Goal: Task Accomplishment & Management: Use online tool/utility

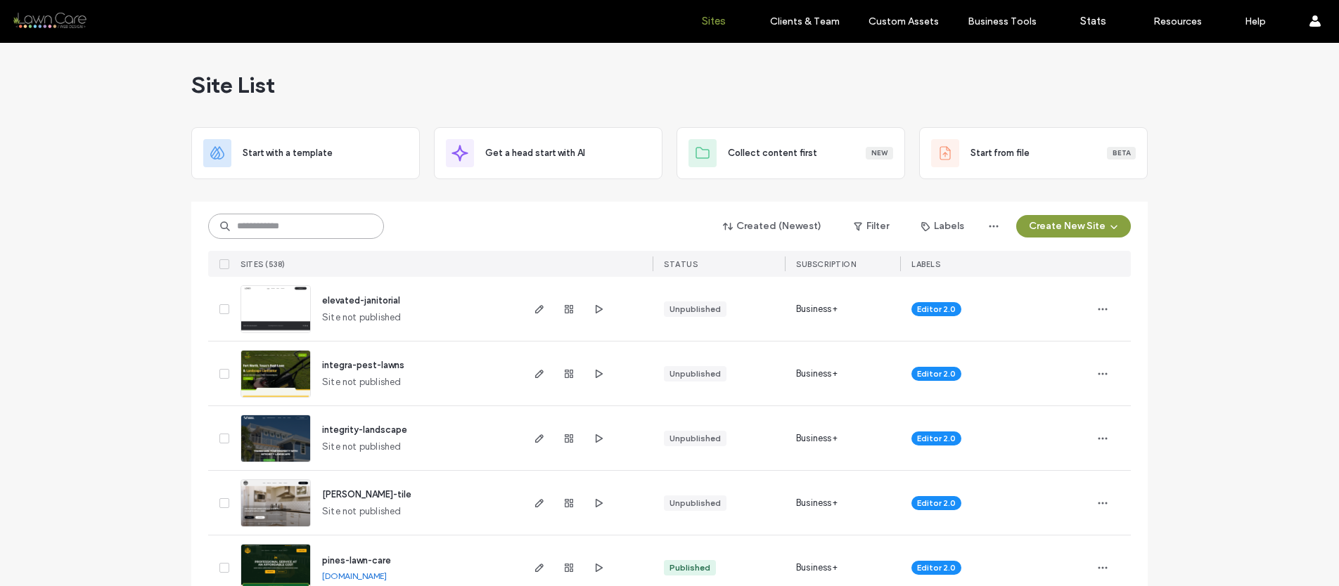
click at [264, 229] on input at bounding box center [296, 226] width 176 height 25
type input "*"
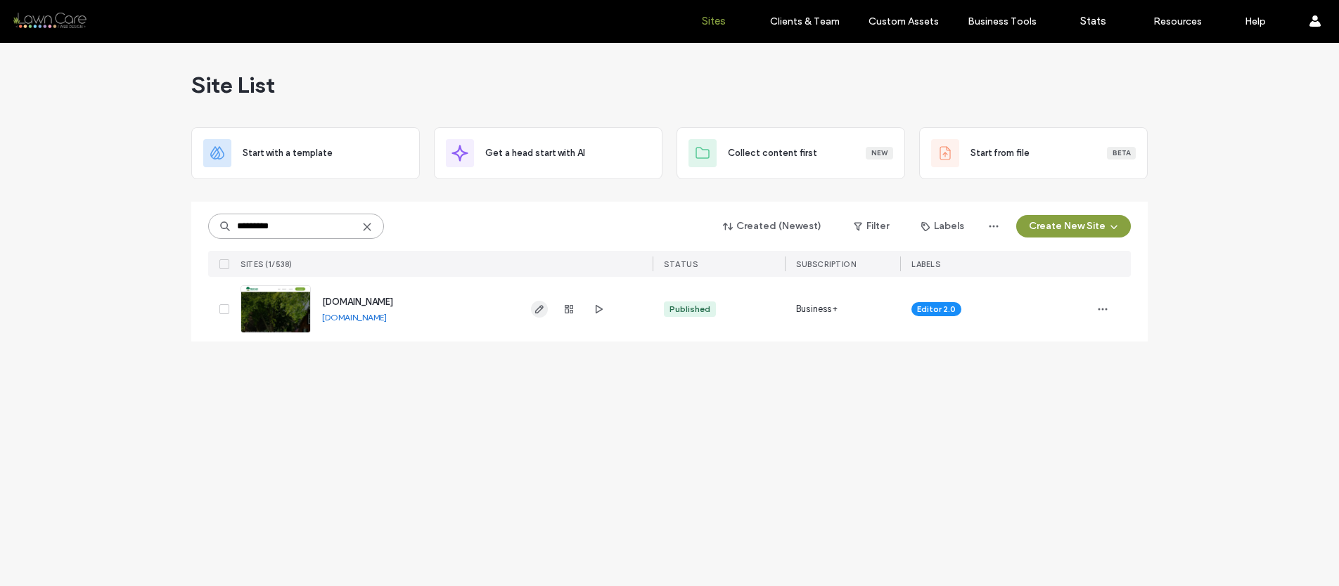
type input "*********"
click at [538, 308] on use "button" at bounding box center [539, 309] width 8 height 8
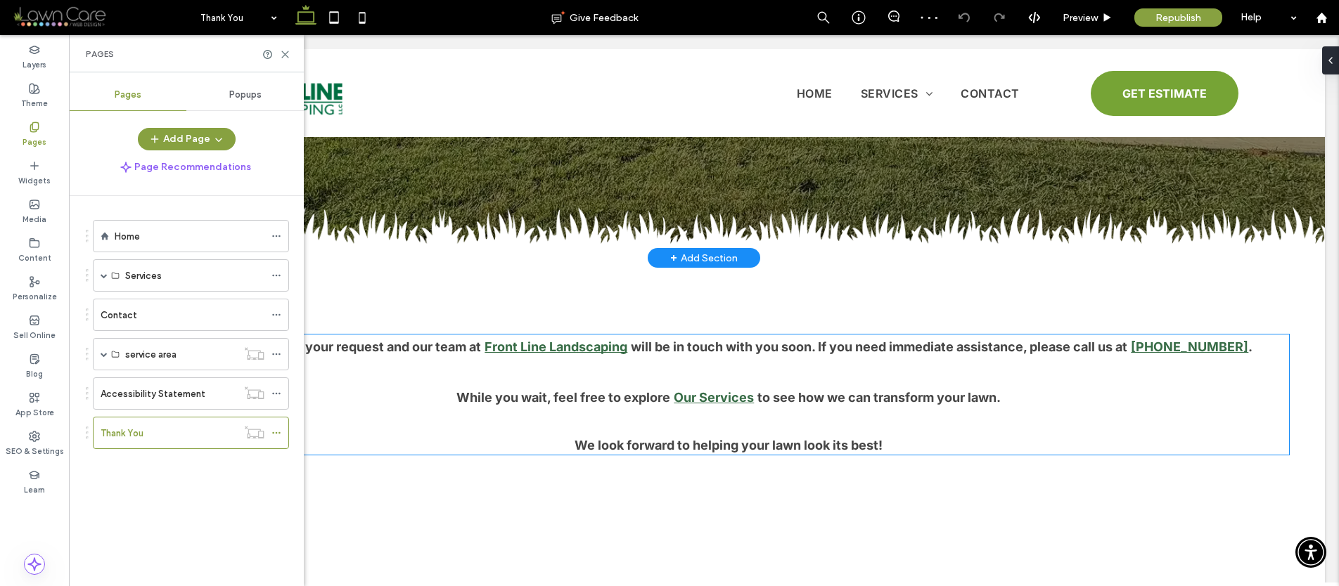
scroll to position [358, 0]
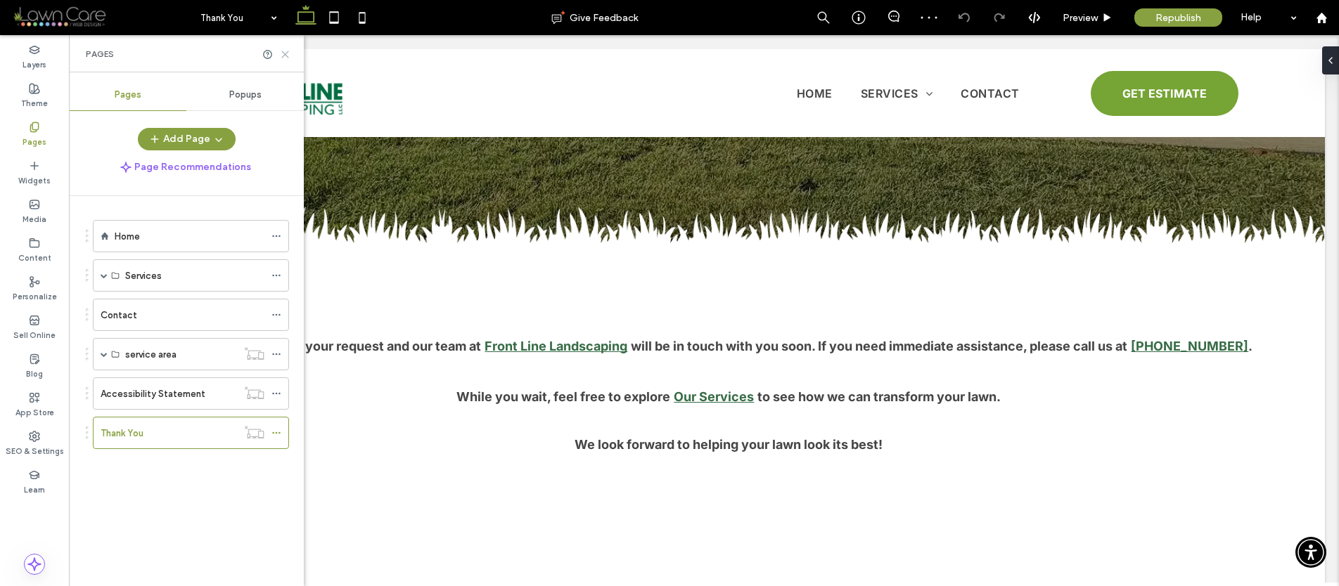
click at [290, 51] on icon at bounding box center [285, 54] width 11 height 11
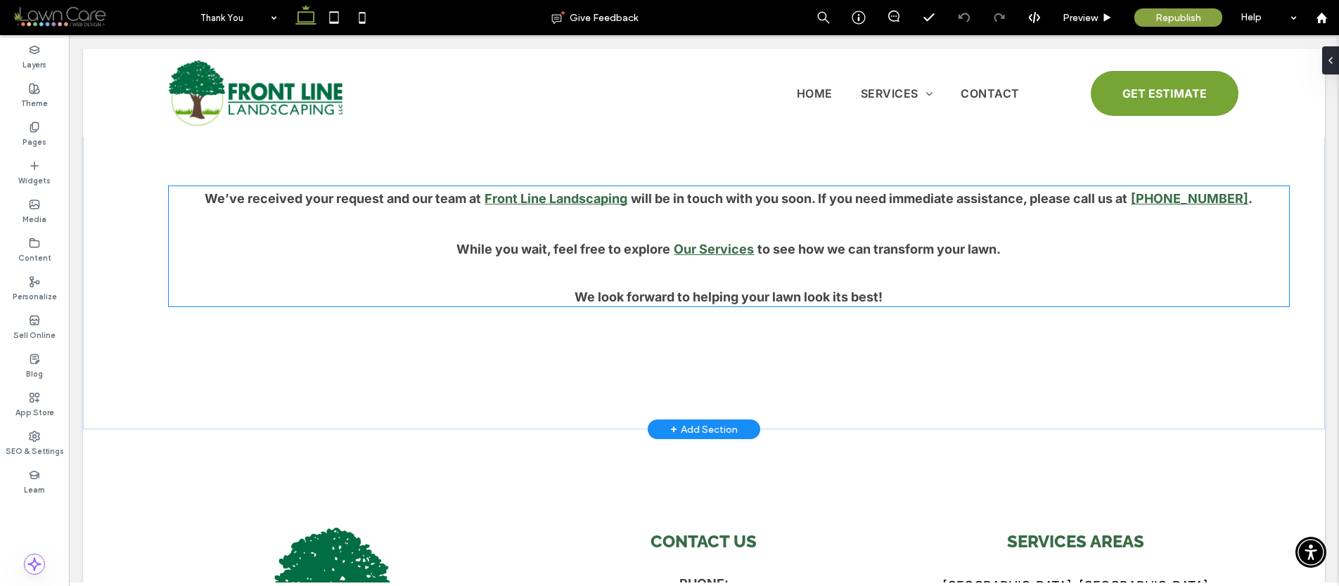
scroll to position [510, 0]
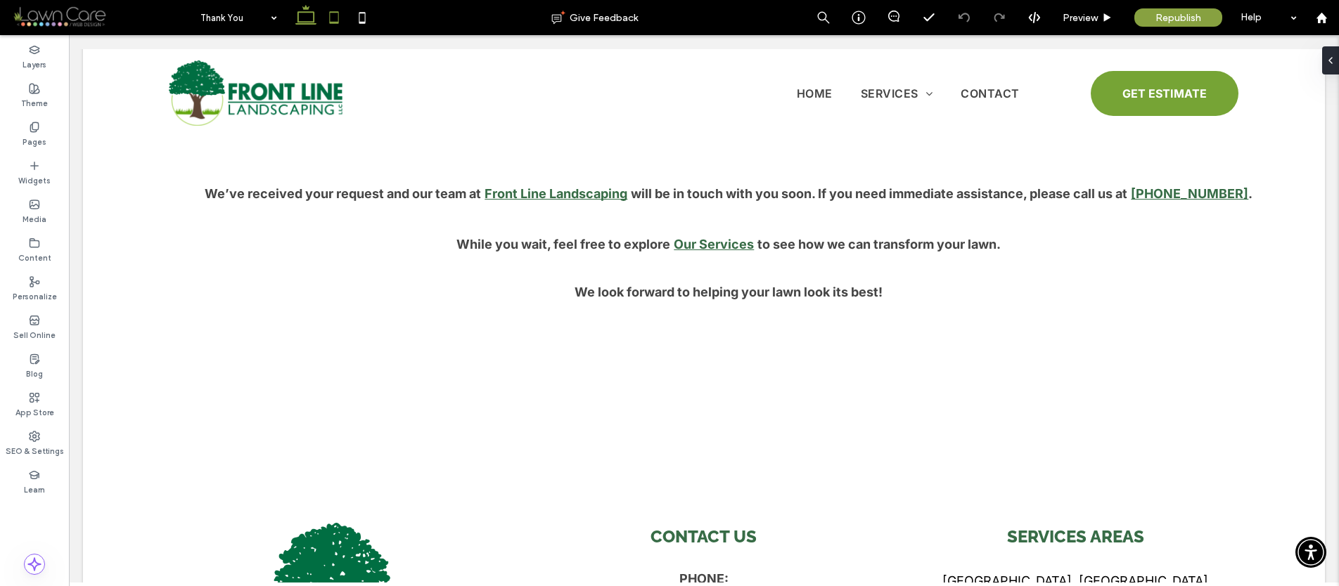
click at [346, 17] on icon at bounding box center [334, 18] width 28 height 28
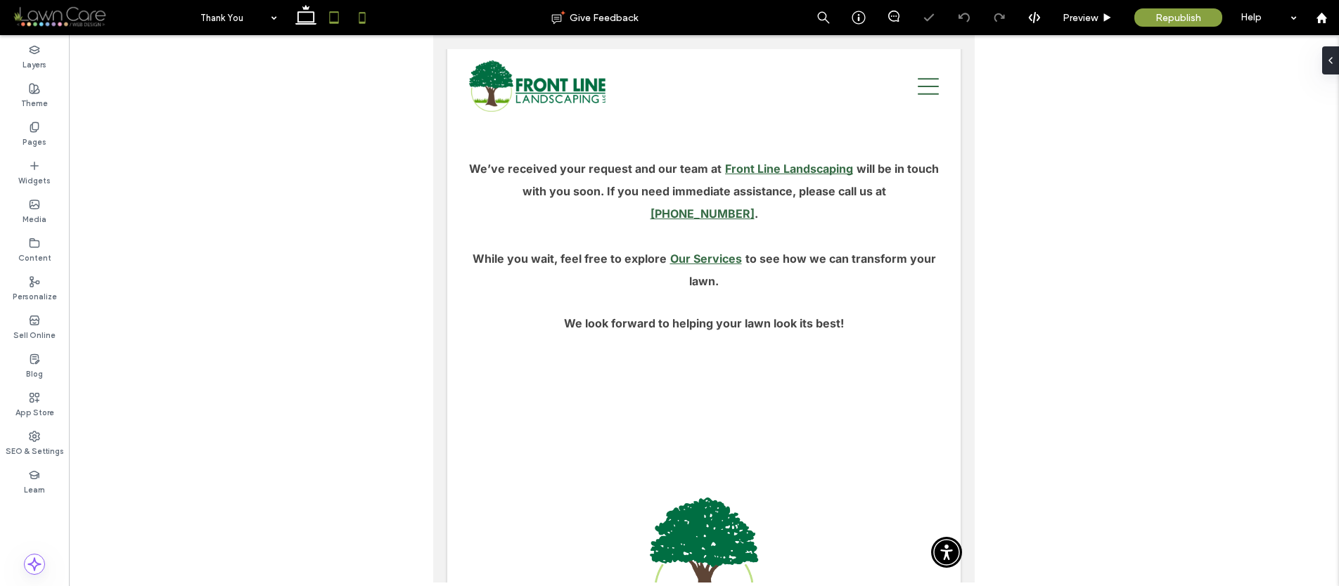
click at [362, 16] on icon at bounding box center [362, 18] width 28 height 28
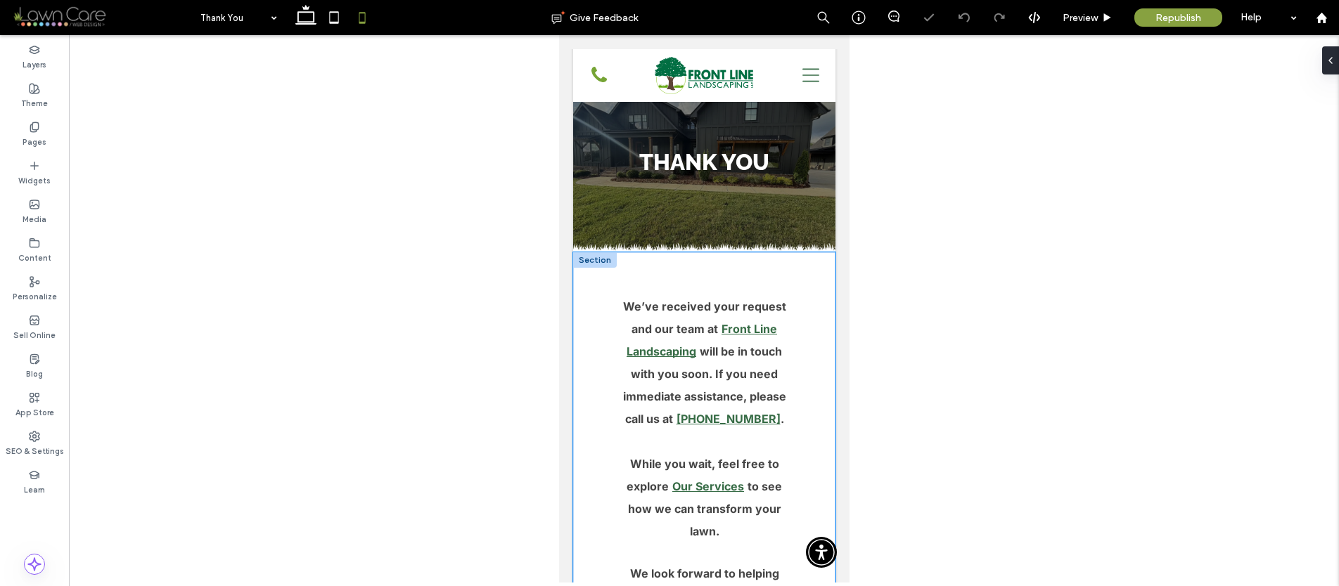
scroll to position [0, 0]
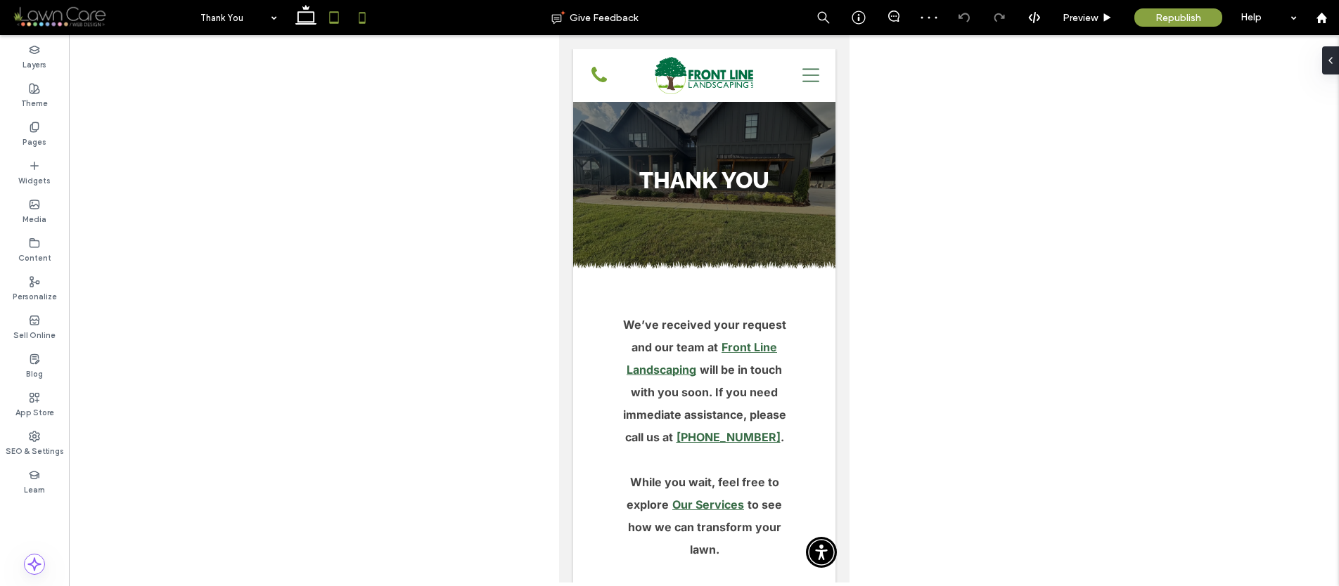
click at [336, 22] on use at bounding box center [333, 17] width 9 height 12
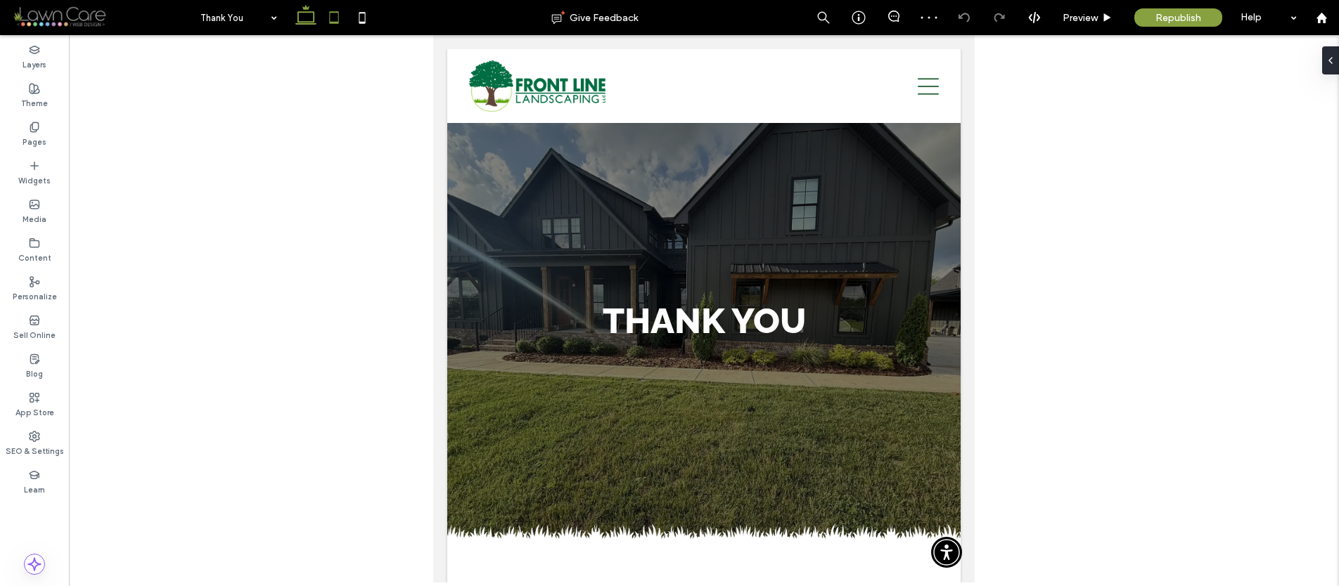
click at [297, 15] on icon at bounding box center [306, 18] width 28 height 28
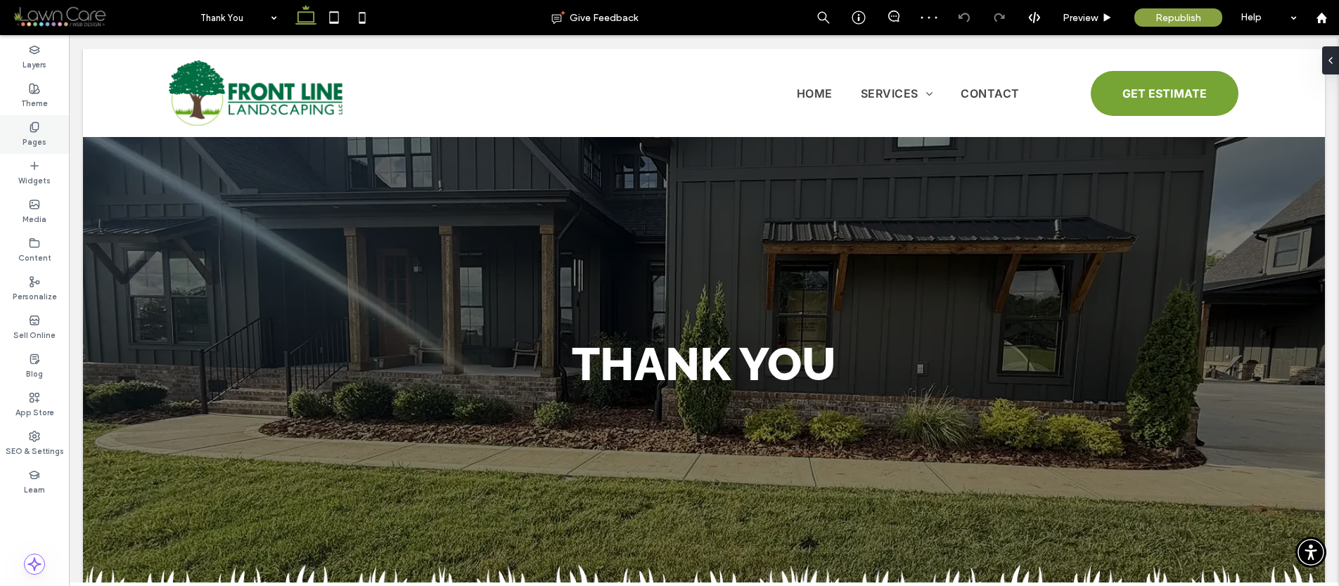
click at [34, 119] on div "Pages" at bounding box center [34, 134] width 69 height 39
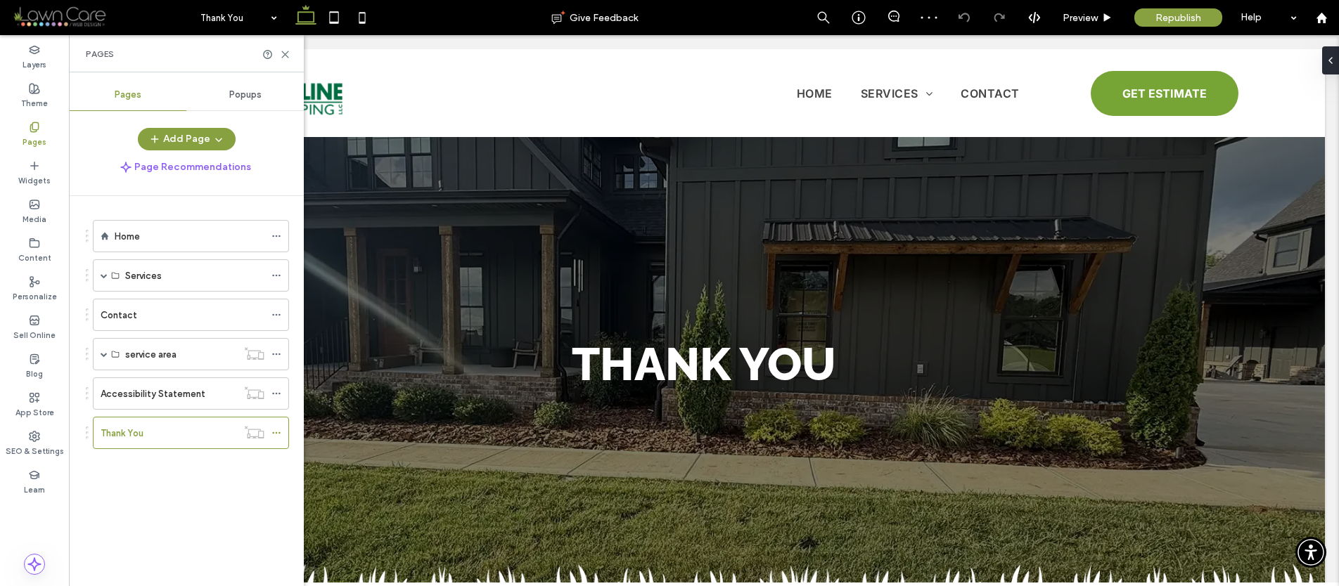
click at [137, 255] on ol "Home Services Landscape Construction Paver Patios Irrigation Installation Reten…" at bounding box center [182, 334] width 214 height 229
click at [135, 245] on div "Home" at bounding box center [190, 236] width 150 height 31
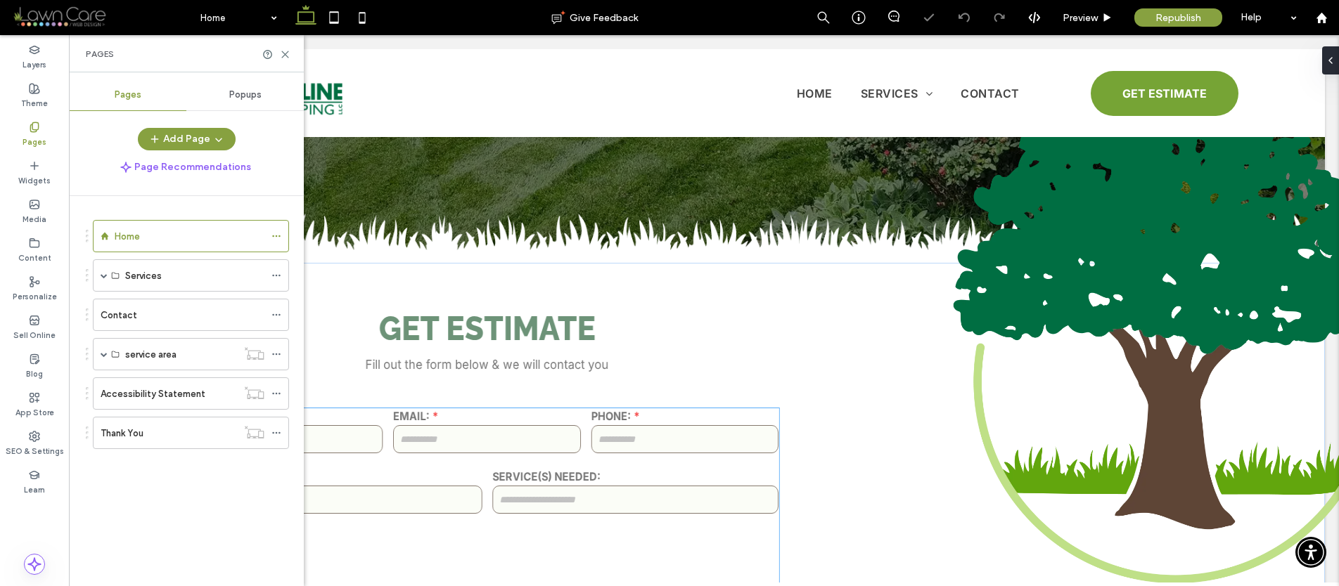
scroll to position [579, 0]
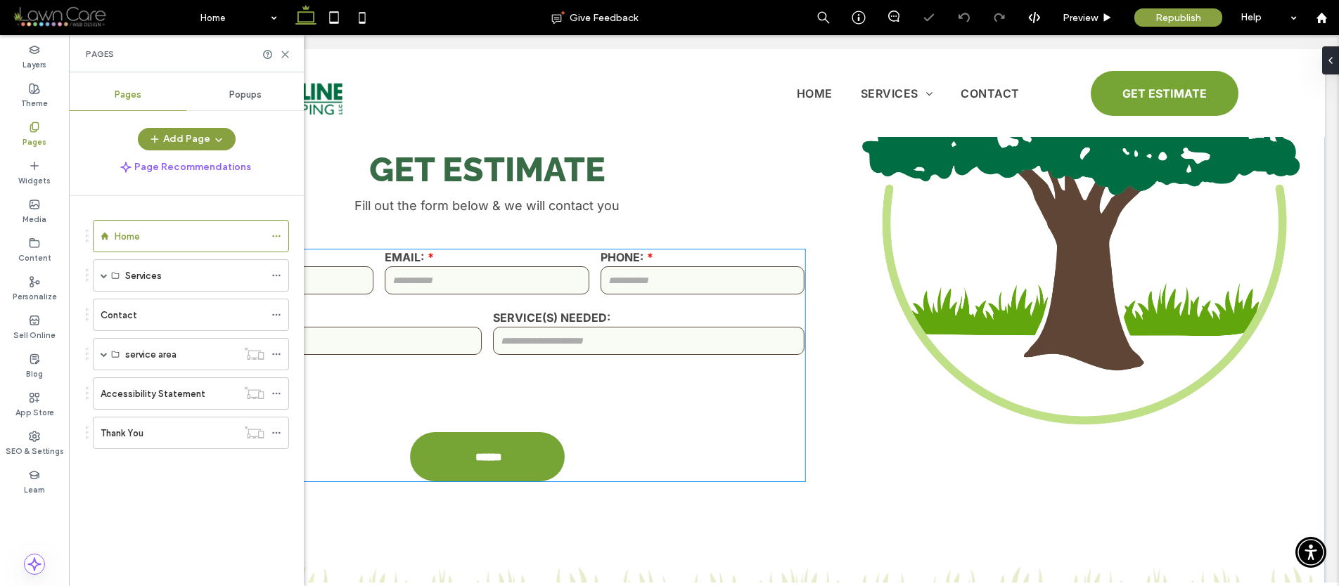
click at [623, 306] on div "SERVICE(S) NEEDED:" at bounding box center [648, 334] width 323 height 60
click at [623, 306] on div "Contact Us NAME: EMAIL: PHONE: ADDRESS: SERVICE(S) NEEDED: ****** Thank you for…" at bounding box center [487, 366] width 636 height 232
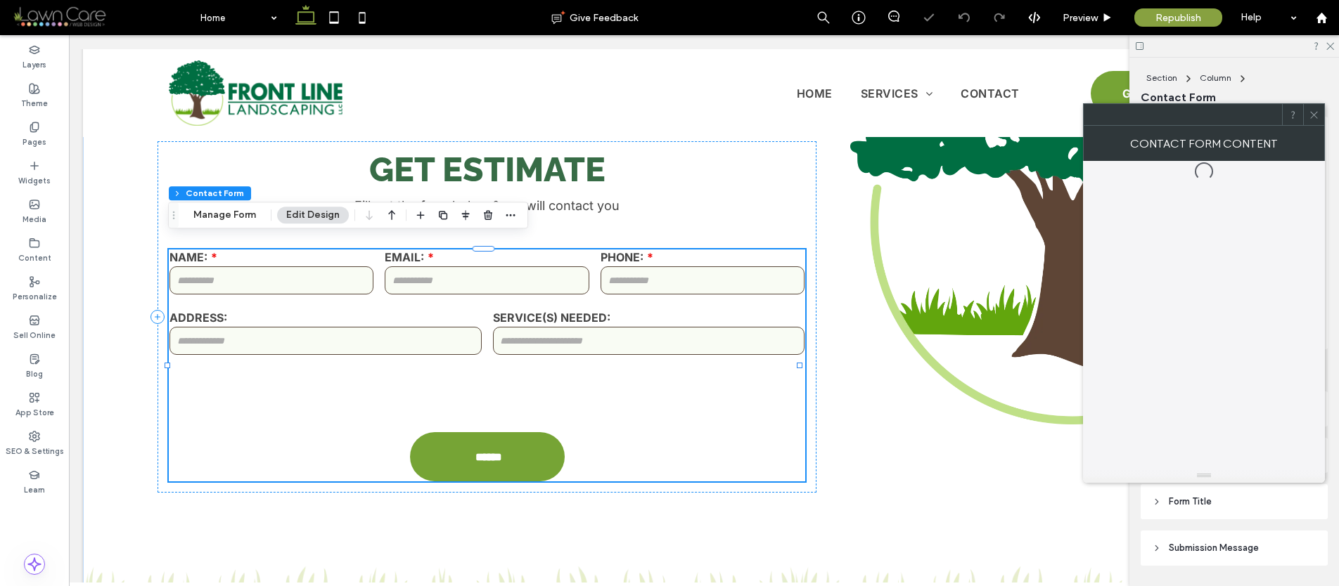
type input "*"
type input "***"
type input "**"
type input "*"
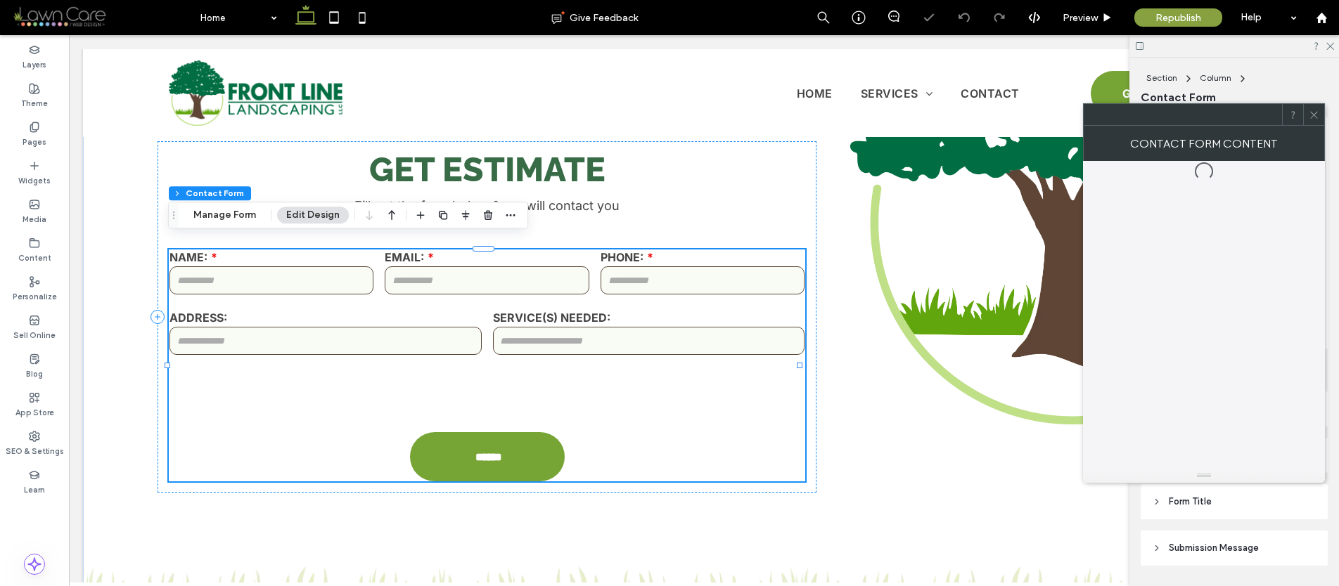
type input "***"
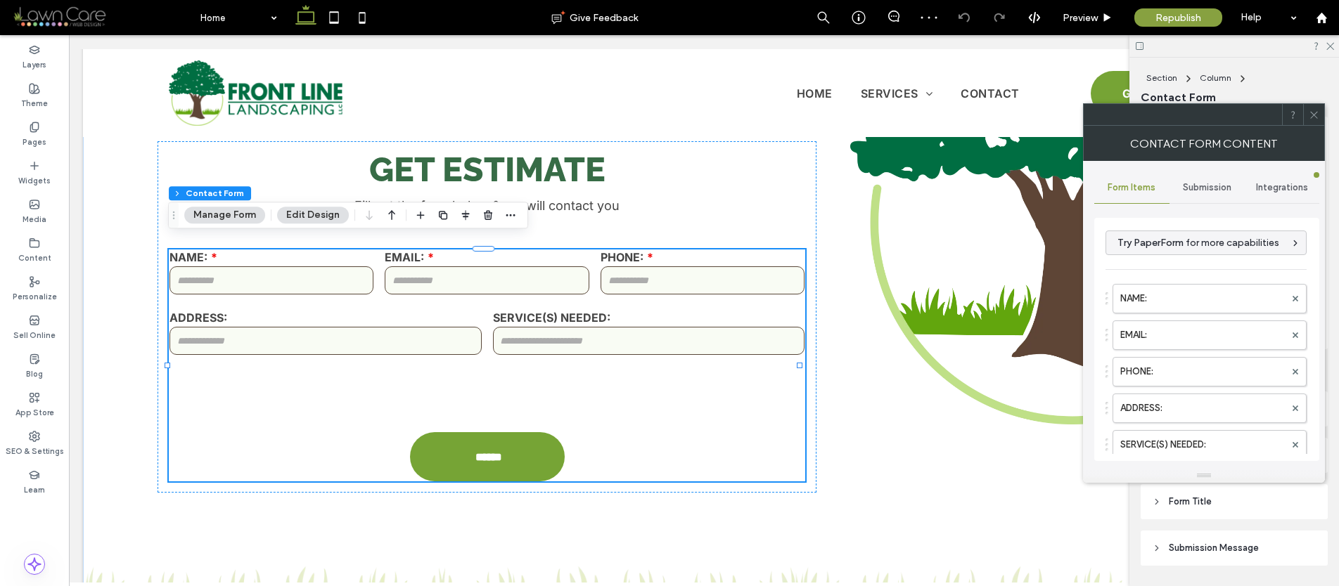
click at [1220, 191] on span "Submission" at bounding box center [1207, 187] width 49 height 11
click at [1183, 248] on label "New submission notification" at bounding box center [1207, 254] width 188 height 28
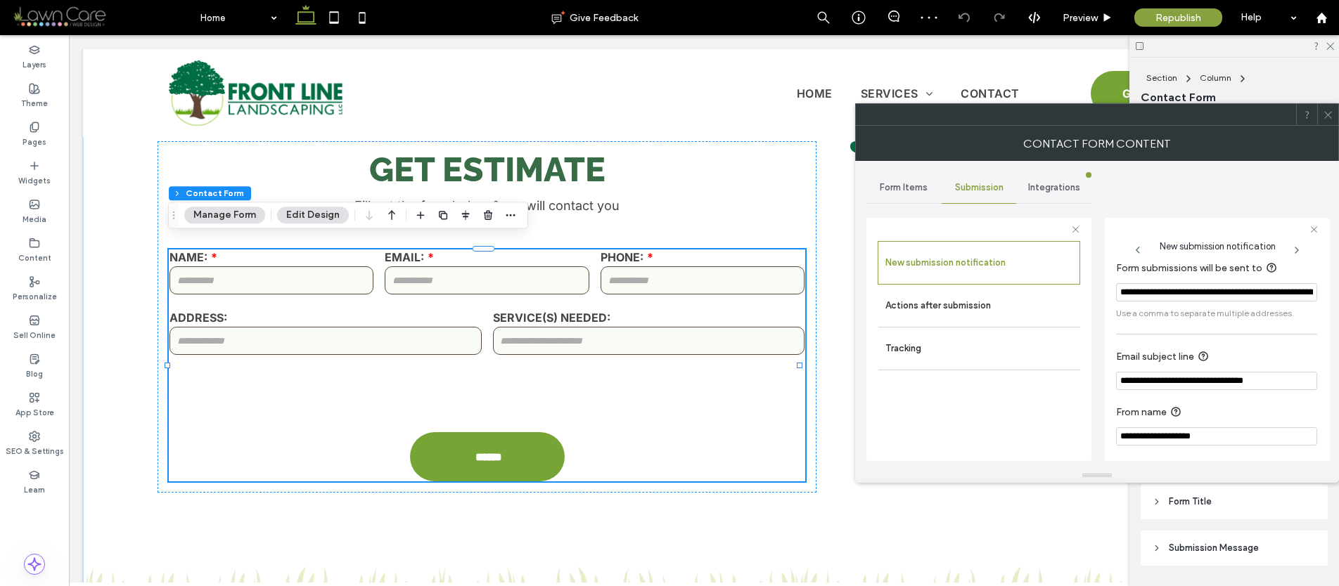
scroll to position [13, 0]
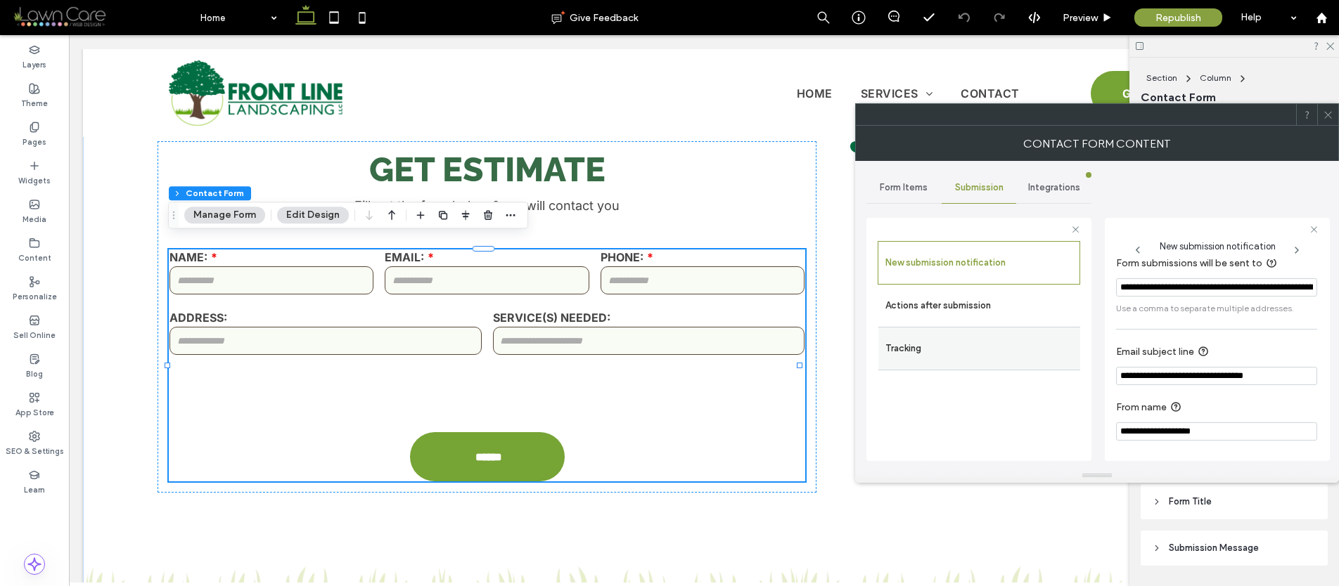
click at [1010, 327] on div "Tracking" at bounding box center [979, 349] width 202 height 44
click at [1010, 304] on label "Actions after submission" at bounding box center [979, 306] width 188 height 28
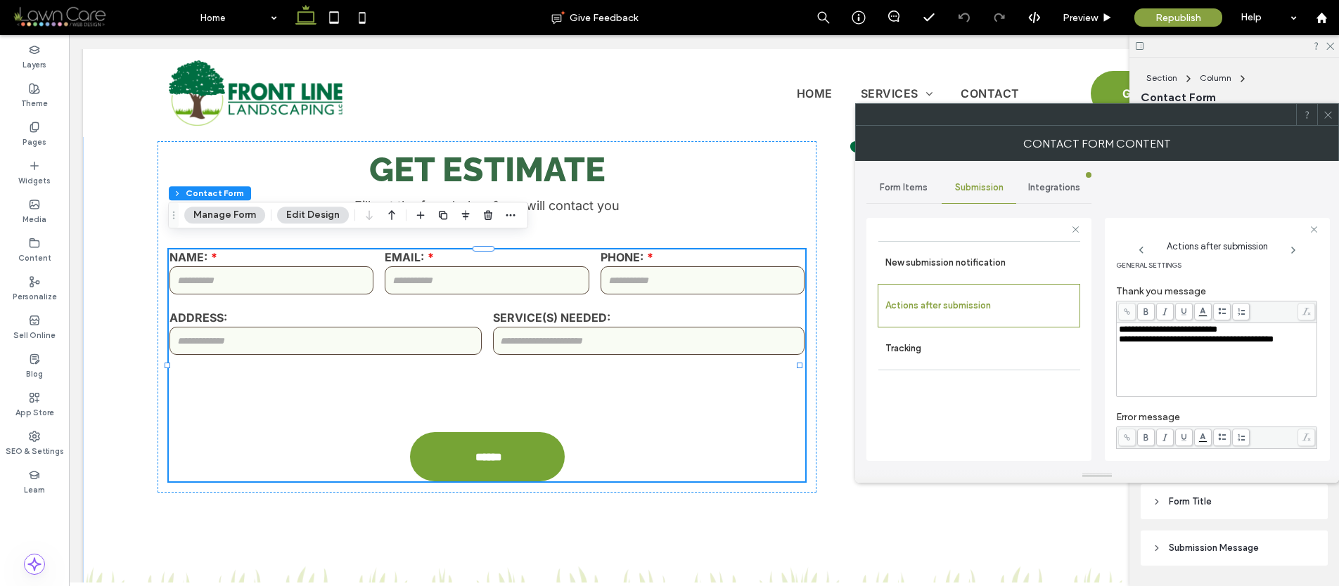
scroll to position [261, 0]
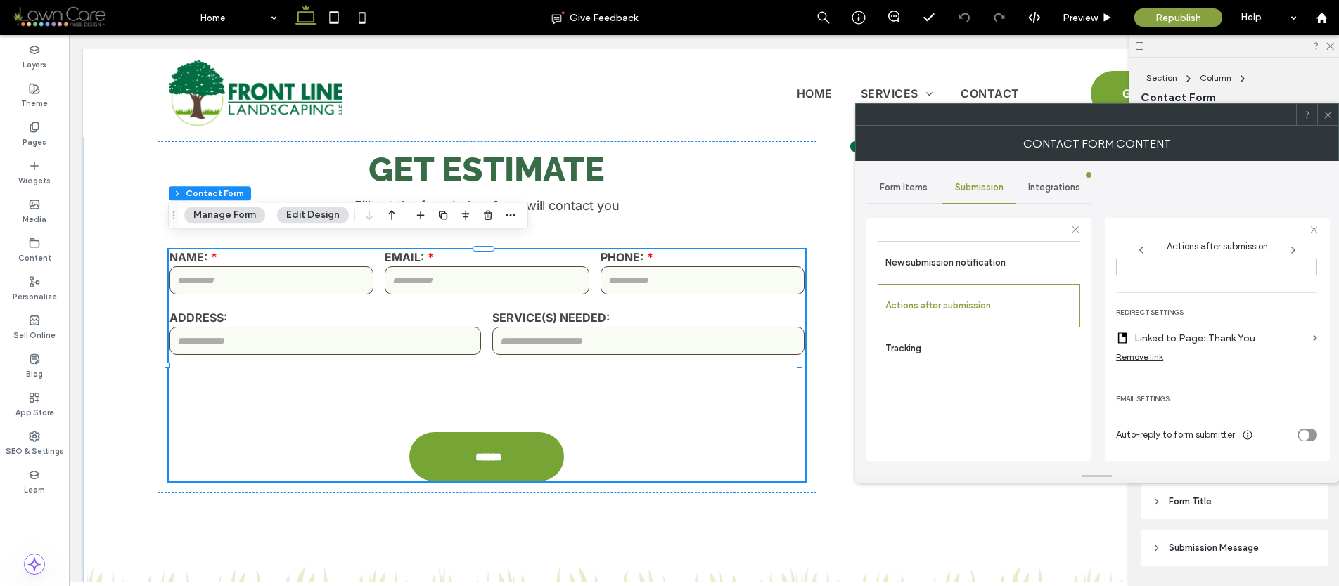
click at [1327, 114] on use at bounding box center [1327, 114] width 7 height 7
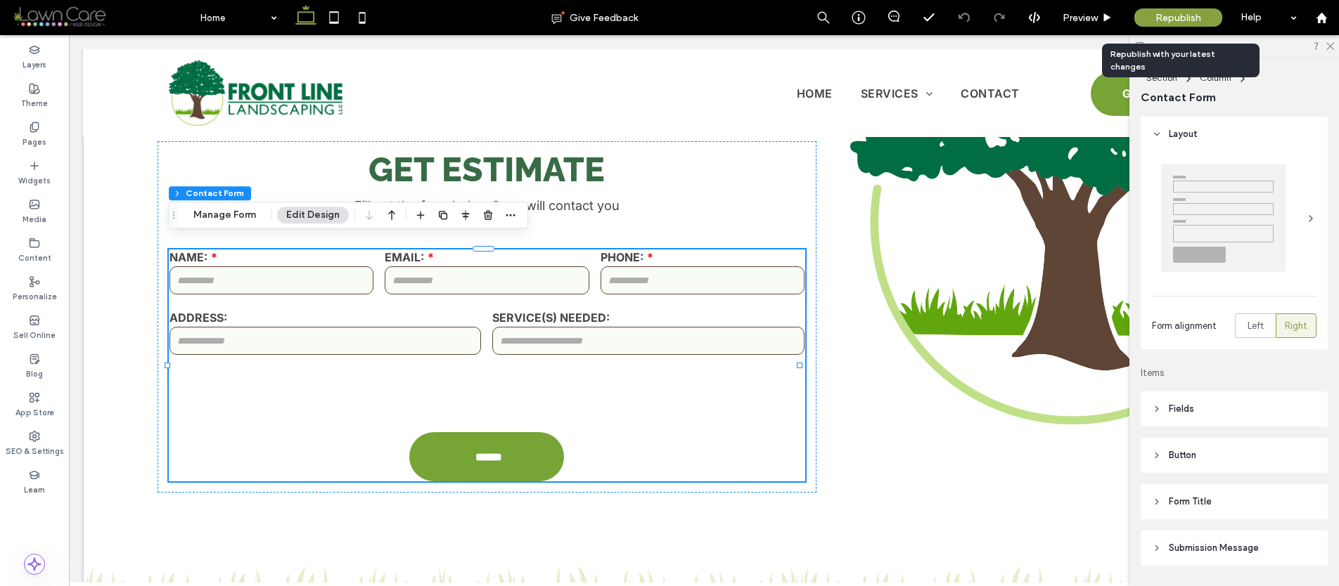
click at [1165, 10] on div "Republish" at bounding box center [1178, 17] width 88 height 18
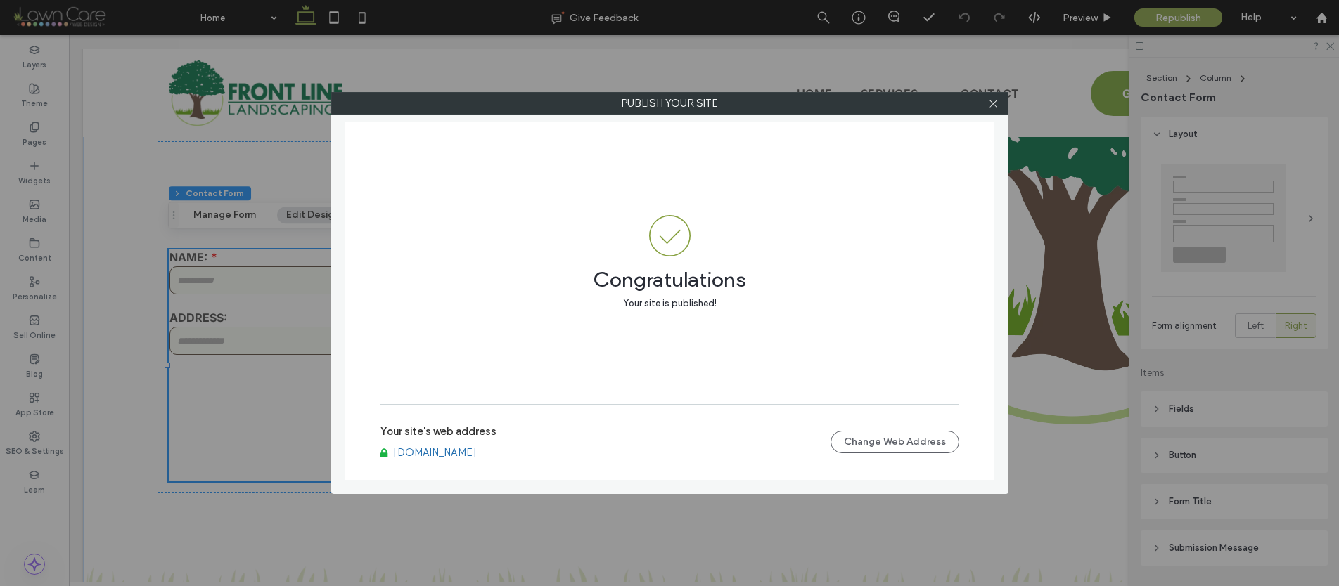
click at [426, 451] on link "[DOMAIN_NAME]" at bounding box center [435, 452] width 84 height 13
